Goal: Check status: Check status

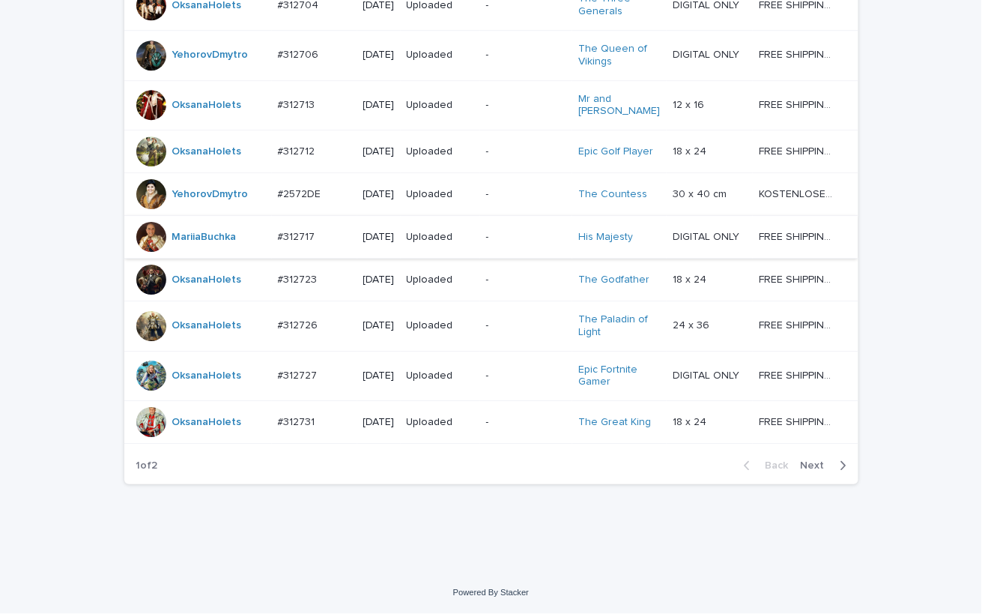
scroll to position [1382, 0]
click at [801, 461] on span "Next" at bounding box center [817, 465] width 33 height 10
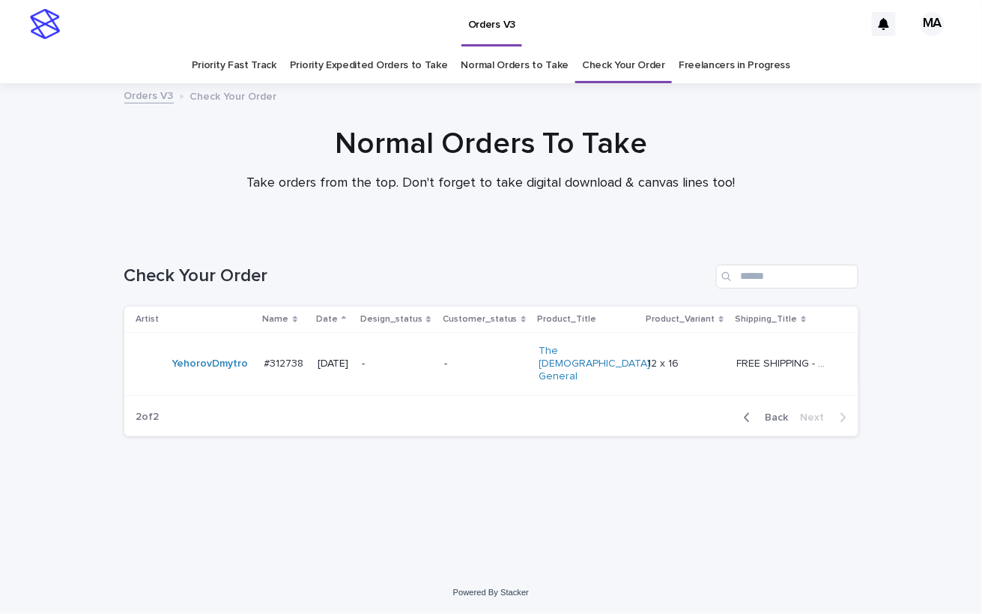
click at [420, 357] on p "-" at bounding box center [397, 363] width 70 height 13
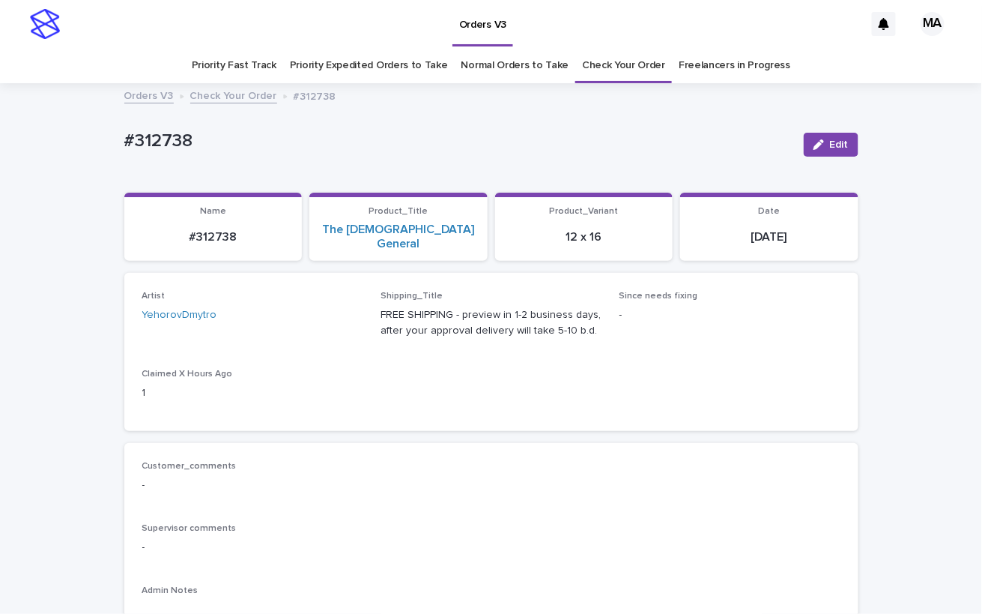
scroll to position [262, 0]
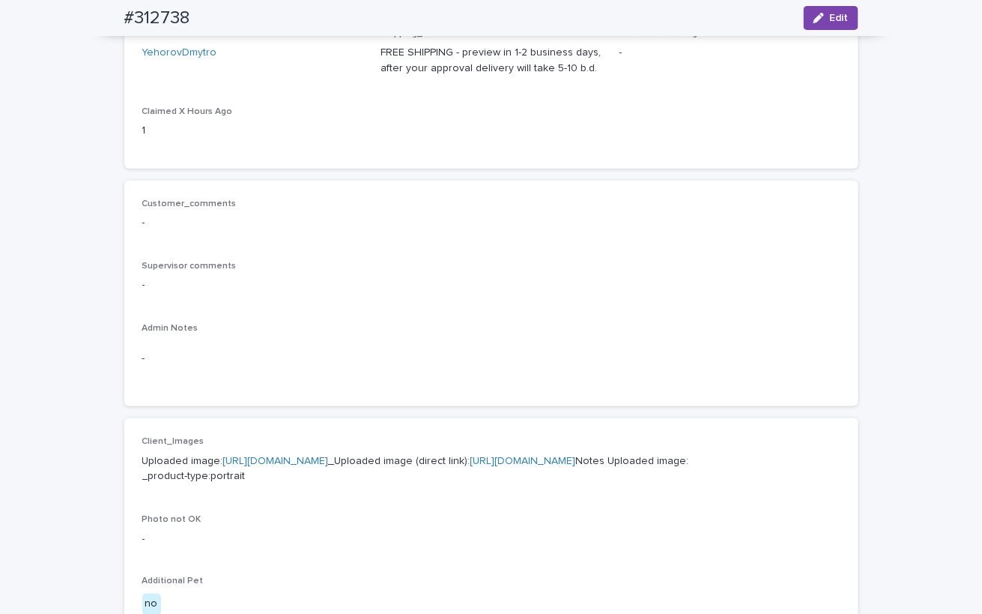
click at [329, 456] on link "https://cdn.shopify.com-uploadkit.app/s/files/1/0033/4807/0511/files/download.h…" at bounding box center [276, 461] width 106 height 10
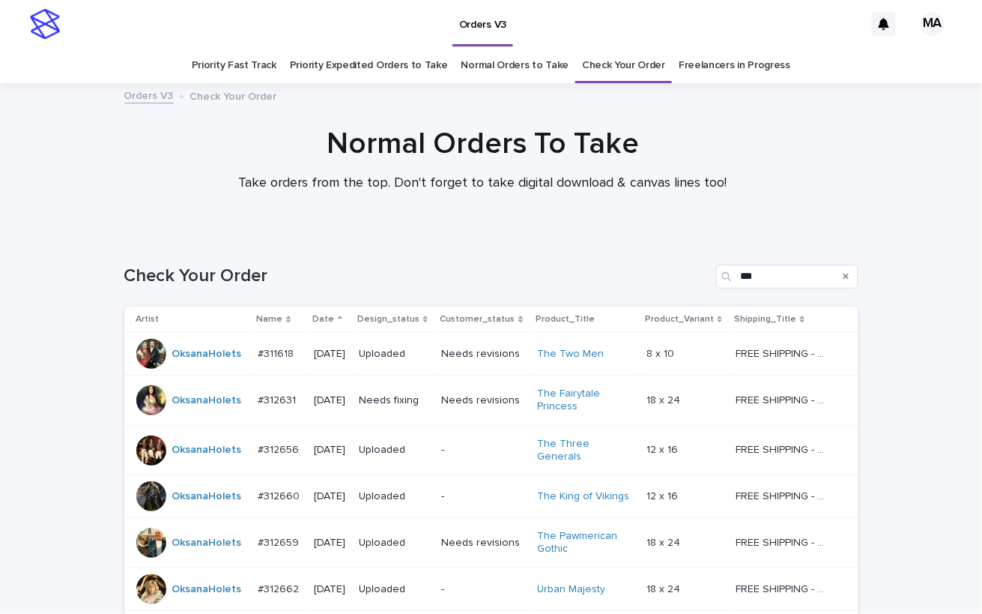
scroll to position [460, 0]
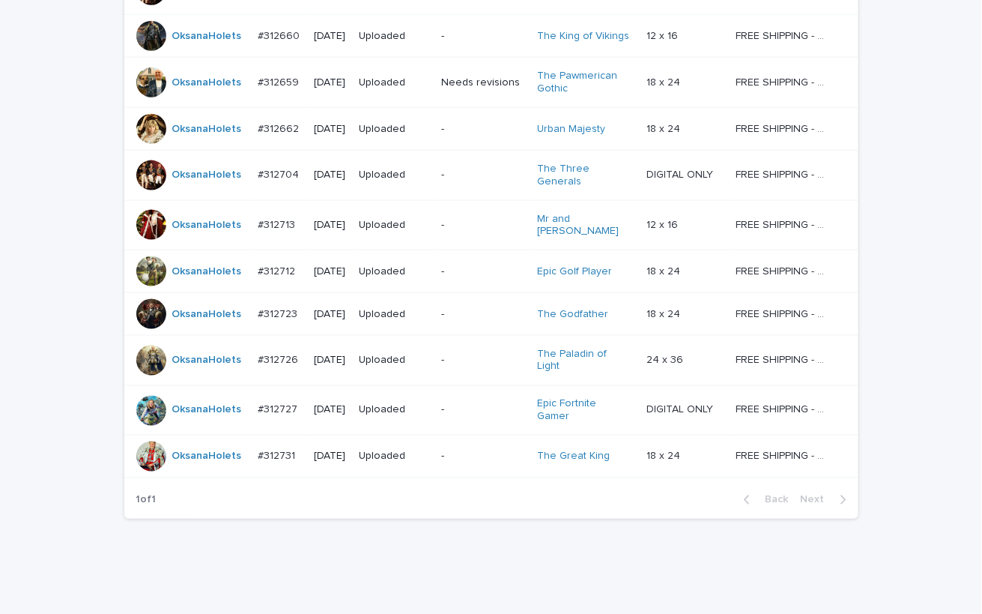
click at [489, 265] on p "-" at bounding box center [483, 271] width 84 height 13
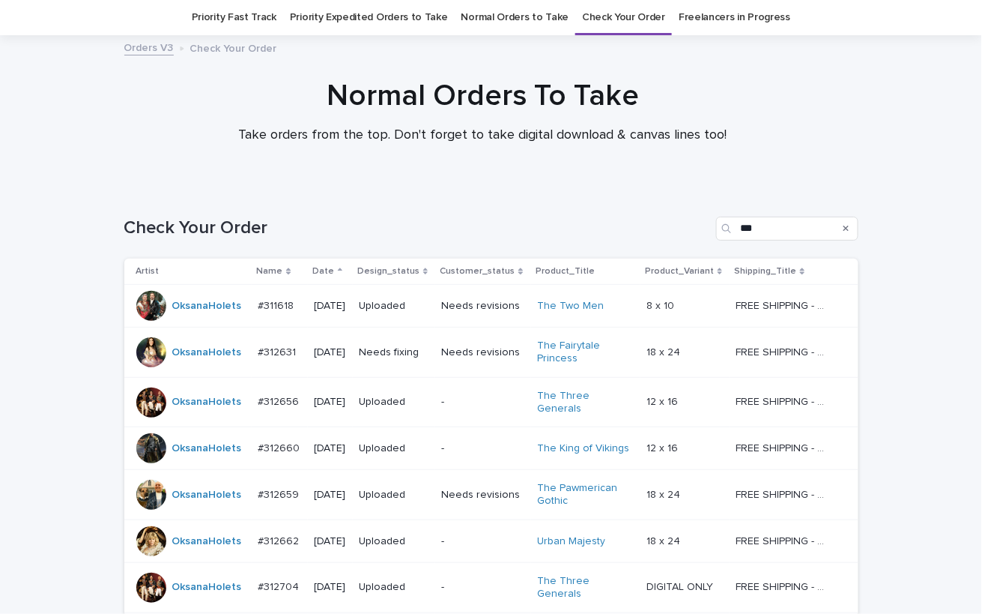
scroll to position [460, 0]
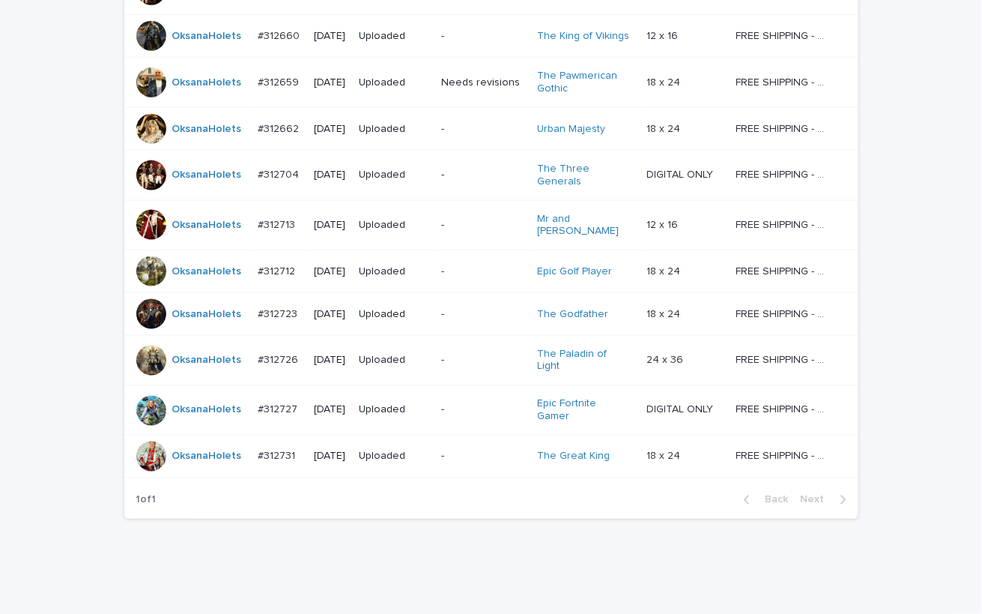
click at [493, 308] on p "-" at bounding box center [483, 314] width 84 height 13
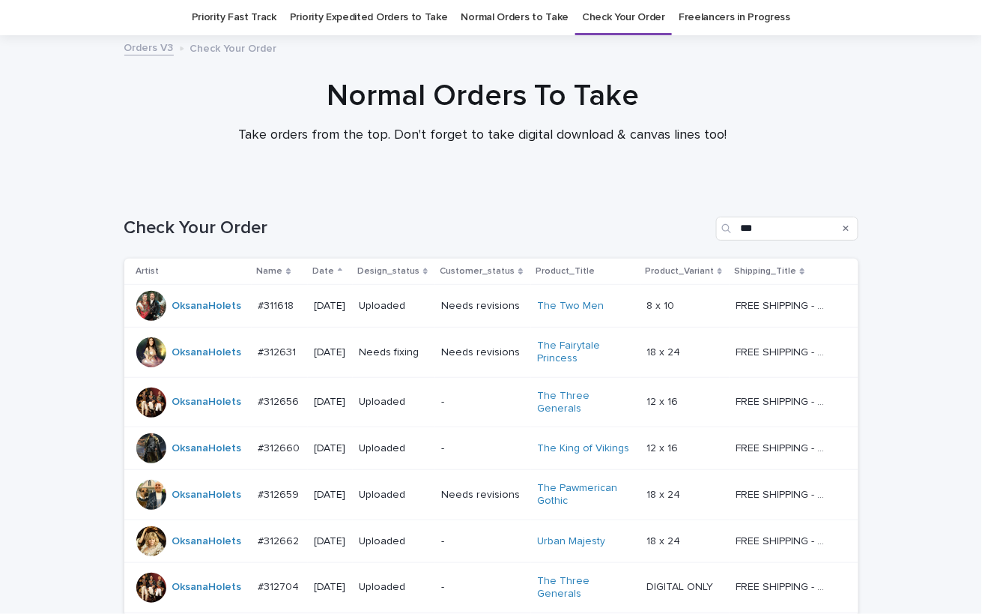
scroll to position [460, 0]
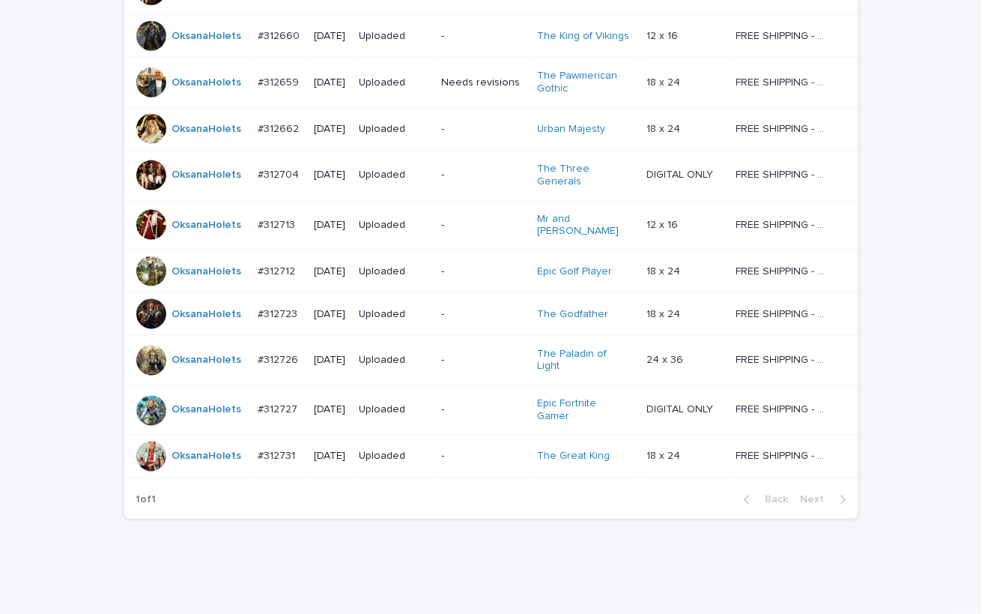
click at [486, 354] on p "-" at bounding box center [483, 360] width 84 height 13
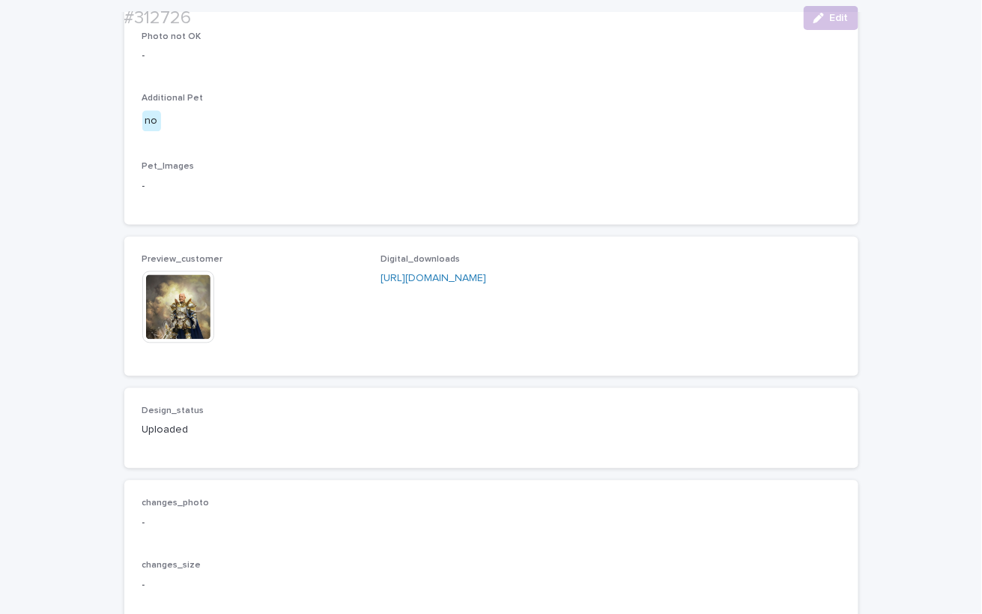
scroll to position [787, 0]
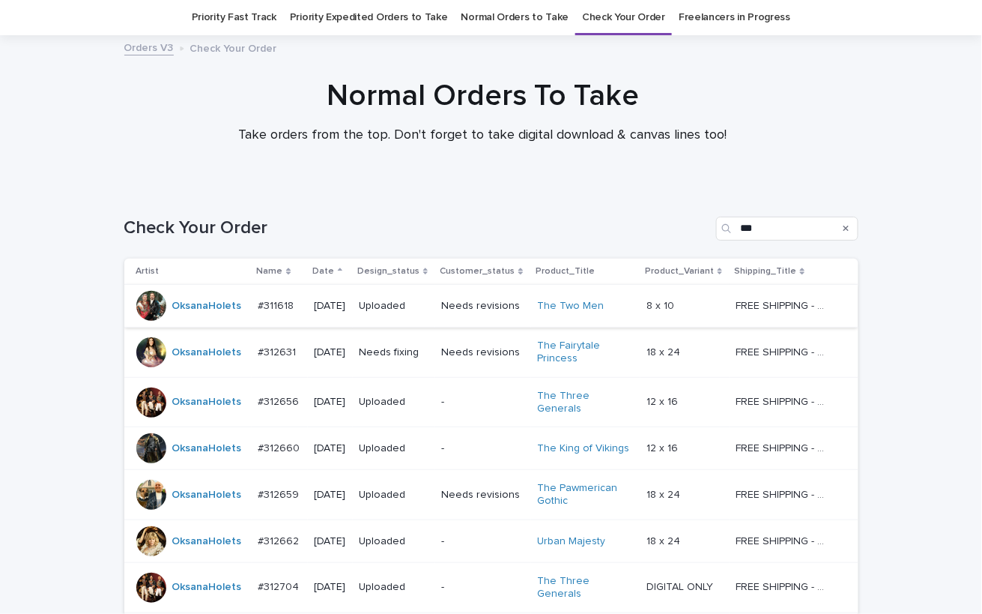
scroll to position [460, 0]
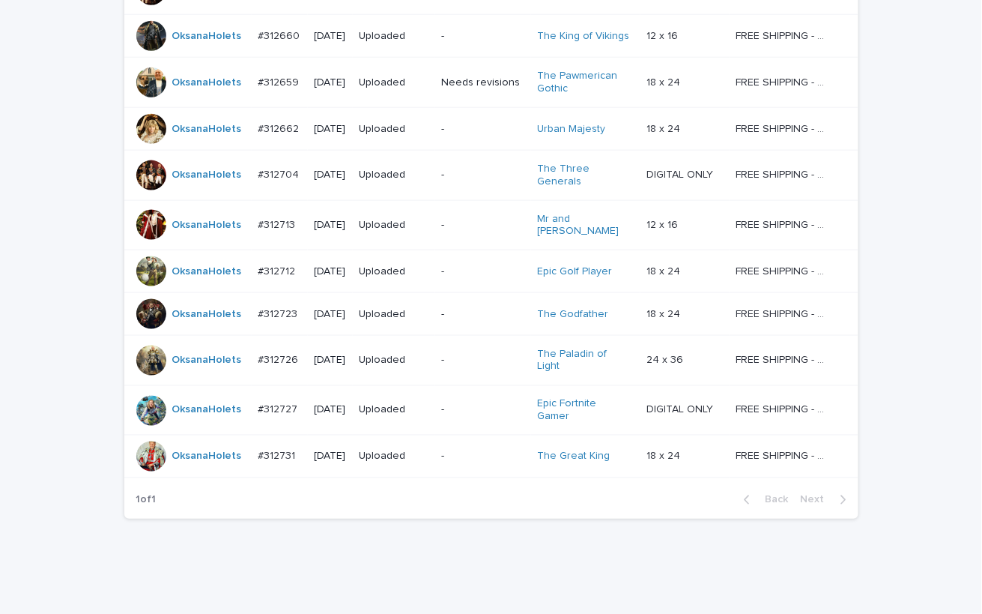
click at [471, 404] on p "-" at bounding box center [483, 410] width 84 height 13
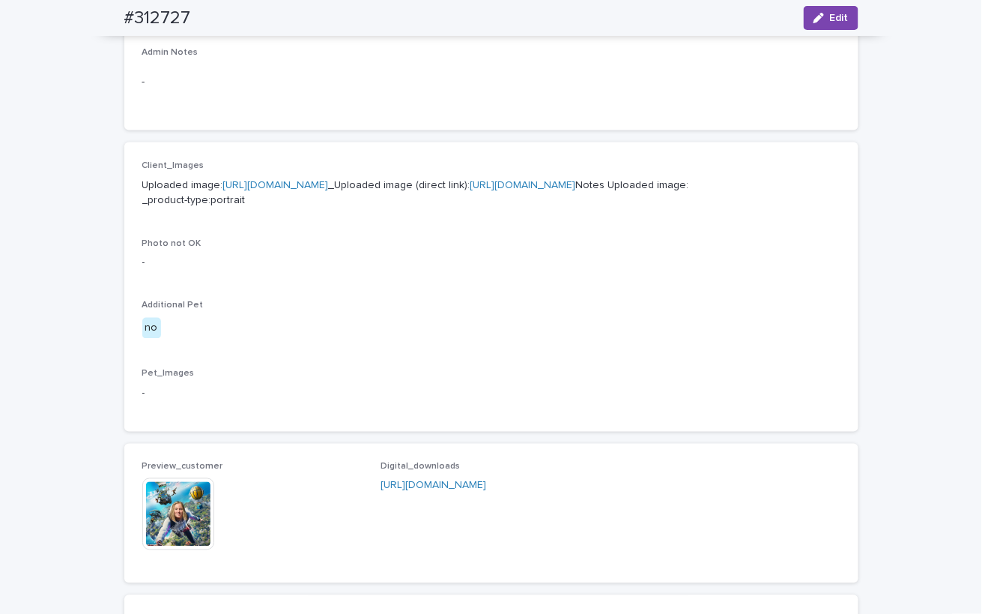
scroll to position [787, 0]
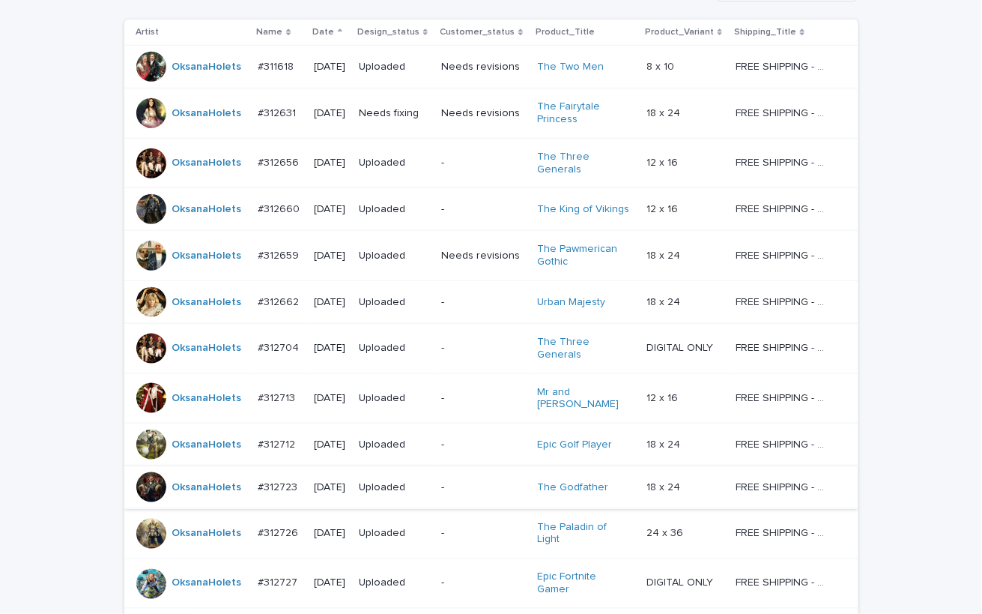
scroll to position [460, 0]
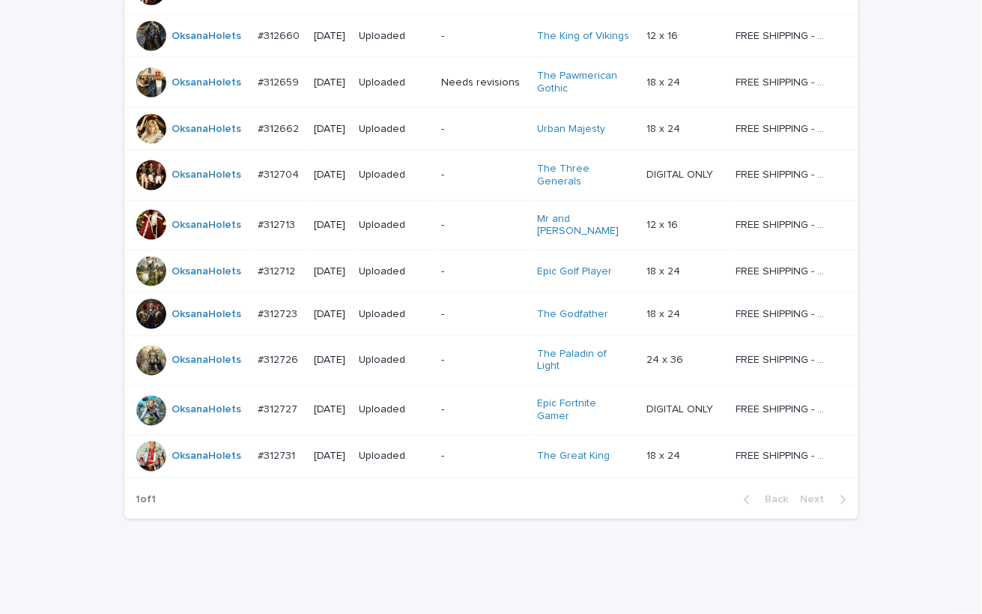
click at [435, 435] on td "Uploaded" at bounding box center [394, 456] width 82 height 43
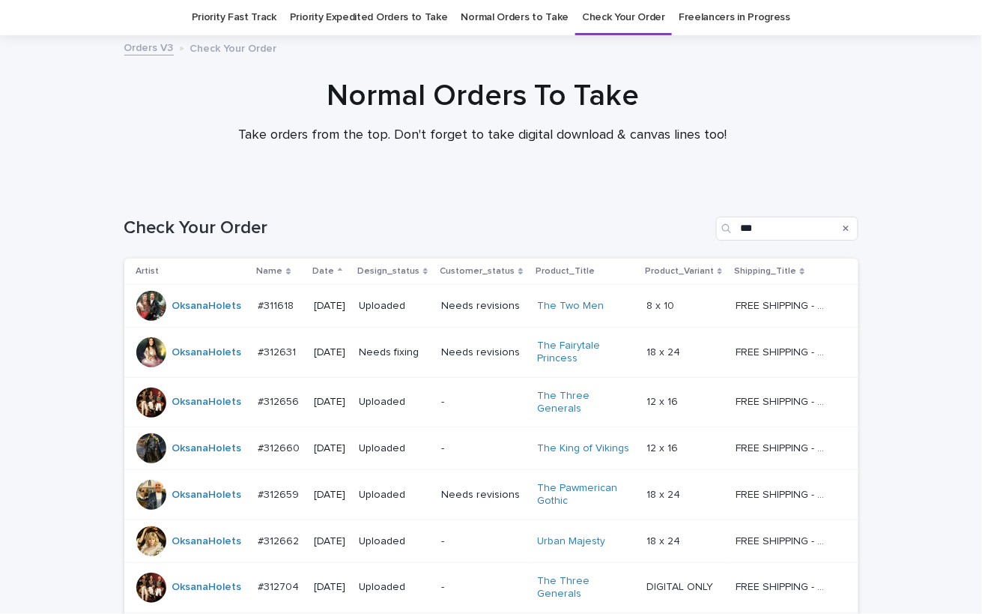
scroll to position [460, 0]
